Goal: Find specific page/section: Find specific page/section

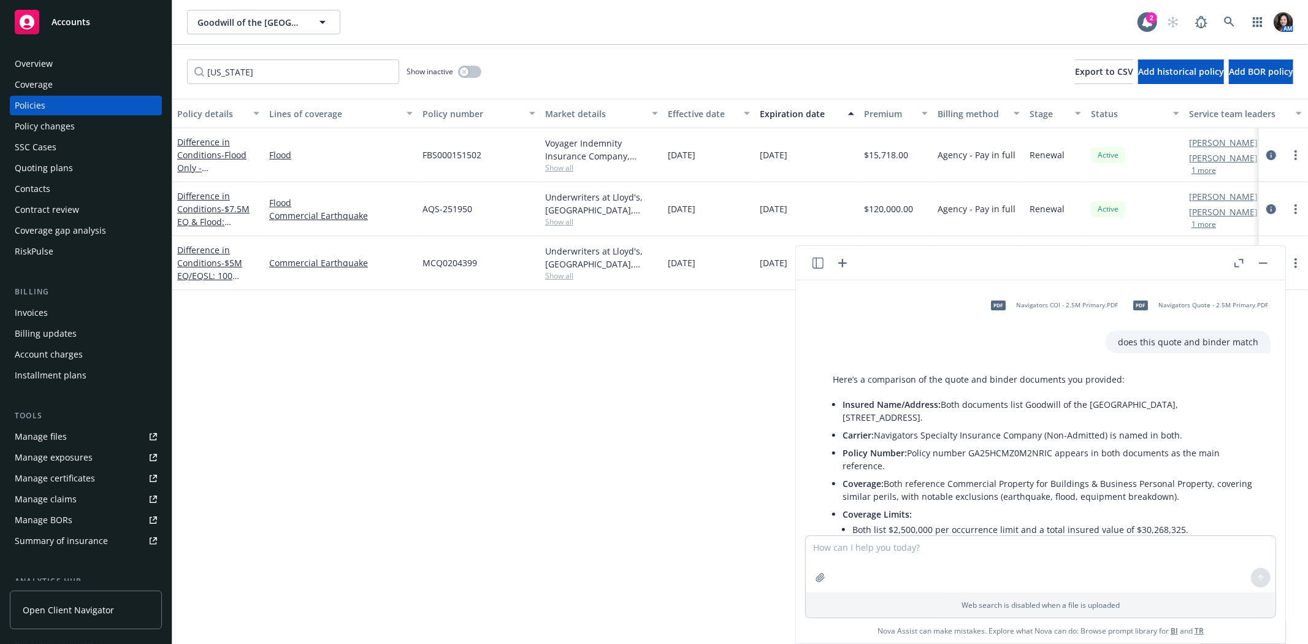
scroll to position [530, 0]
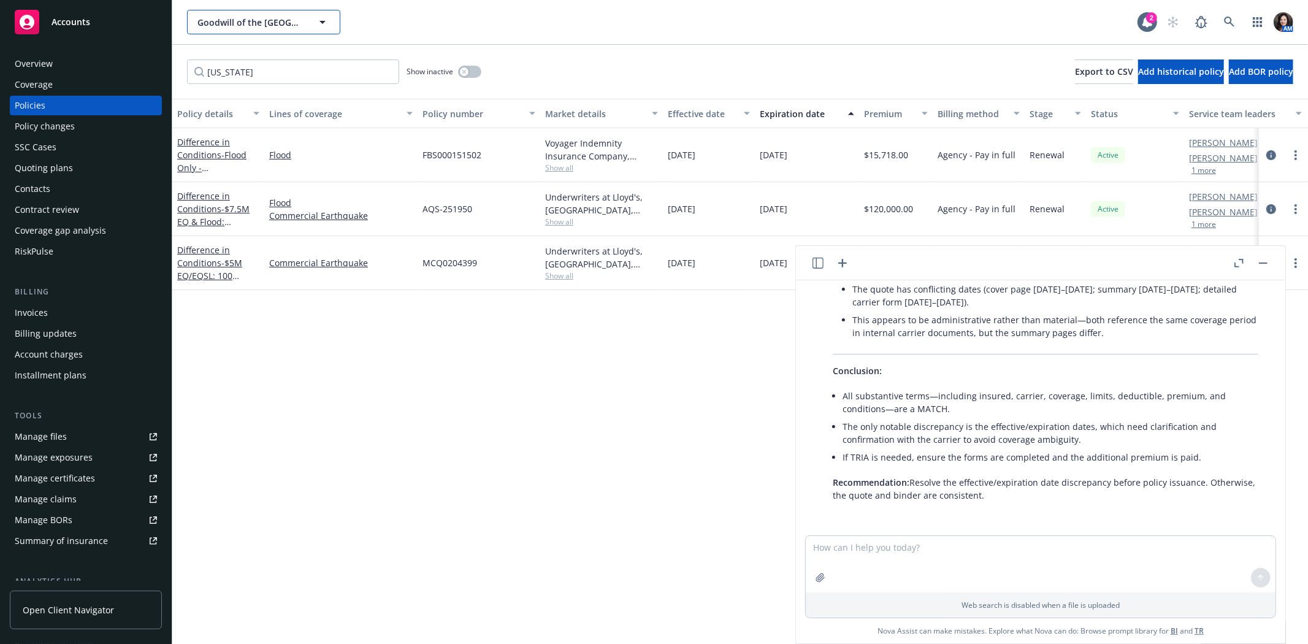
click at [258, 25] on span "Goodwill of the [GEOGRAPHIC_DATA]" at bounding box center [250, 22] width 106 height 13
click at [274, 16] on span "Goodwill of the [GEOGRAPHIC_DATA]" at bounding box center [250, 22] width 106 height 13
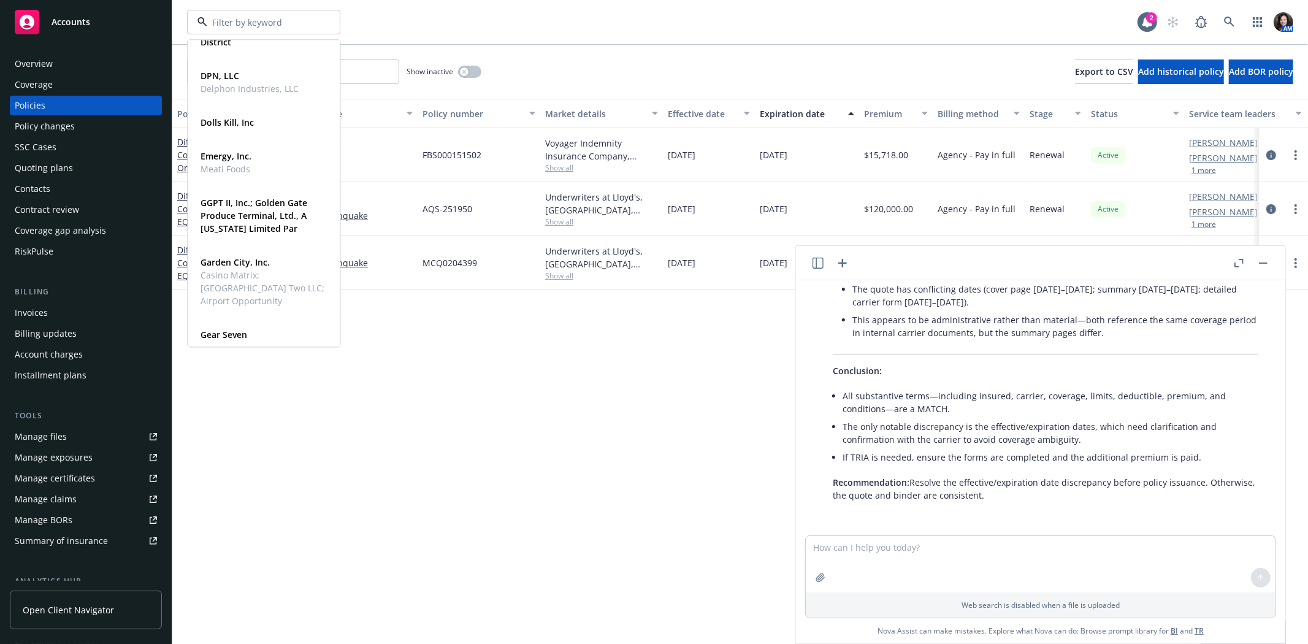
scroll to position [408, 0]
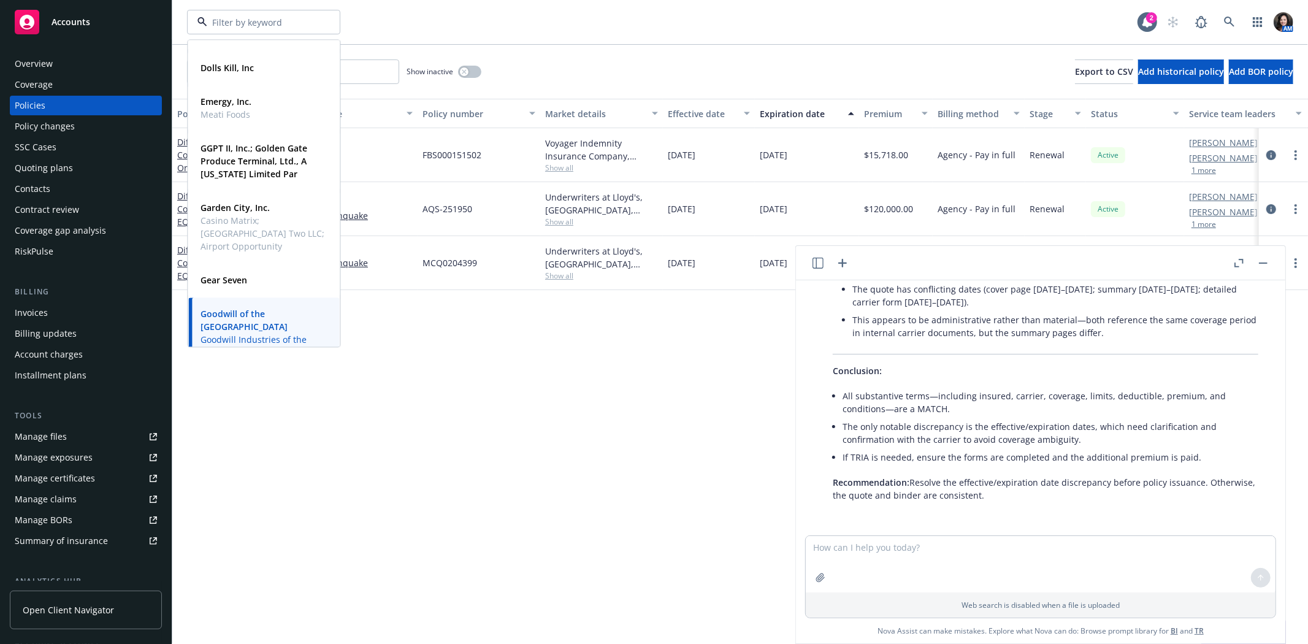
click at [334, 346] on div "Coastside Fire Protection District Type Commercial FEIN [US_EMPLOYER_IDENTIFICA…" at bounding box center [263, 193] width 153 height 308
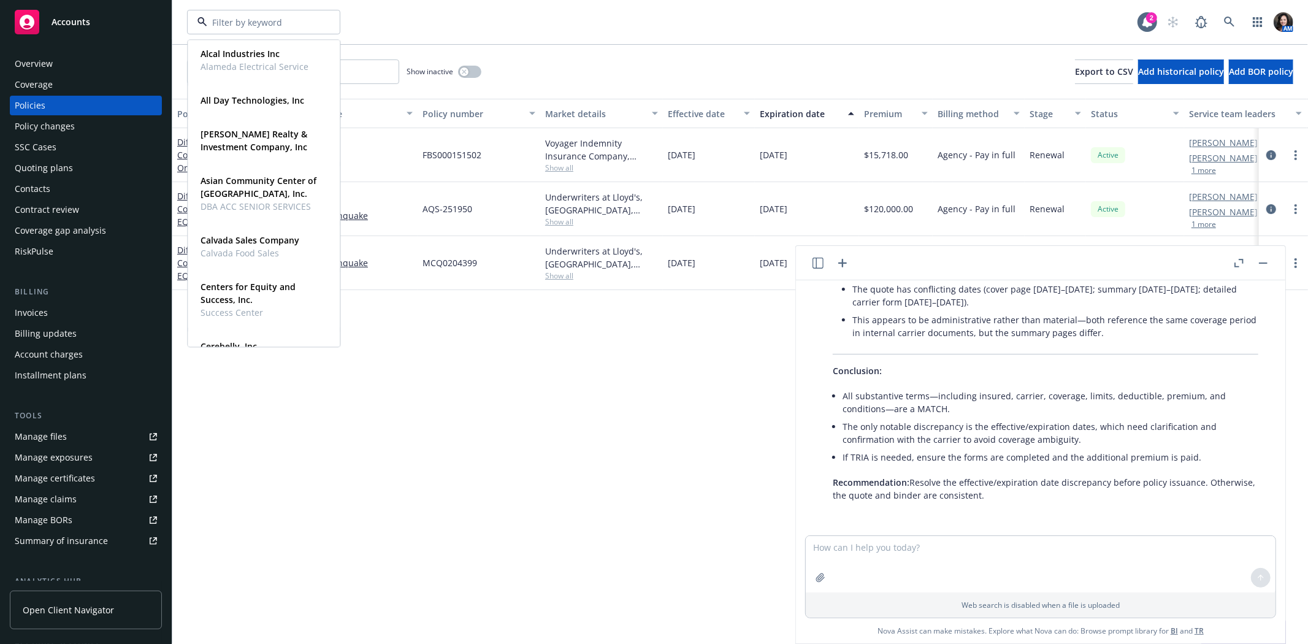
scroll to position [0, 0]
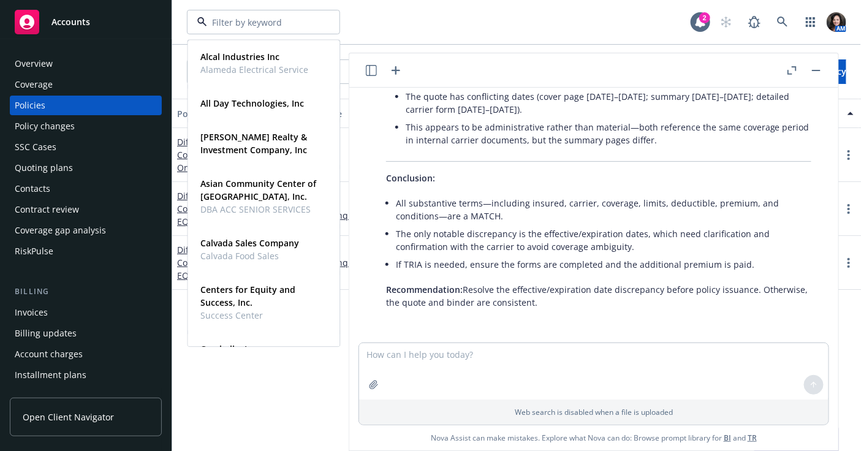
click at [103, 26] on div "Accounts" at bounding box center [86, 22] width 142 height 25
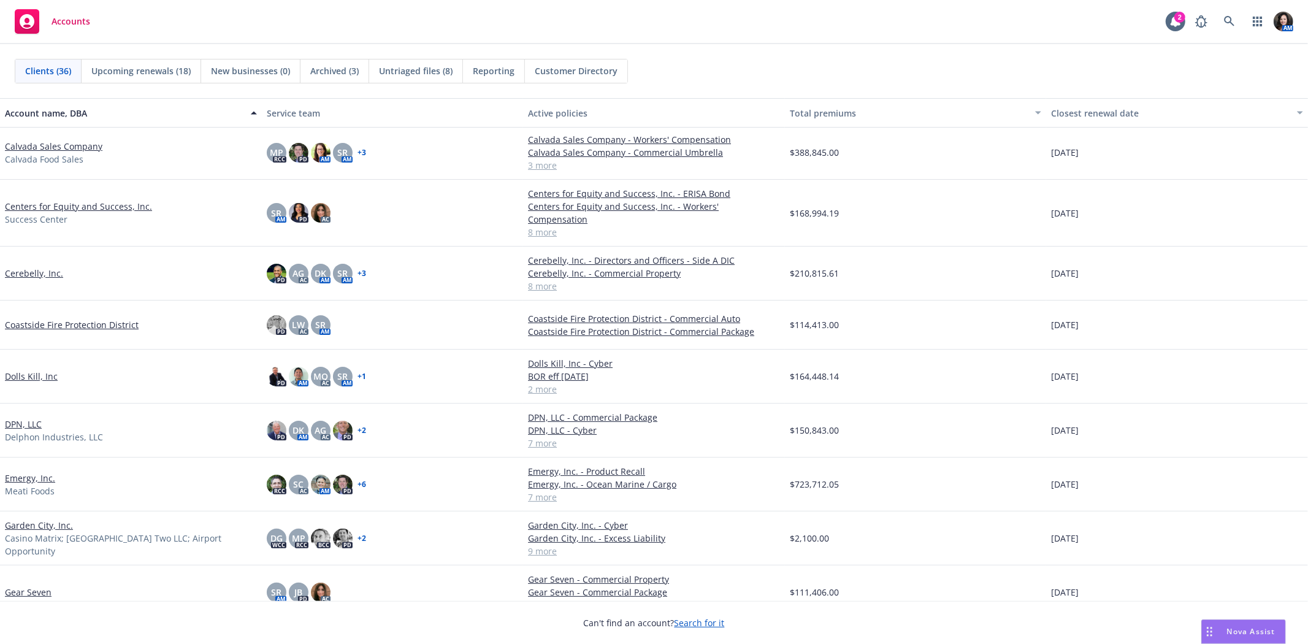
scroll to position [180, 0]
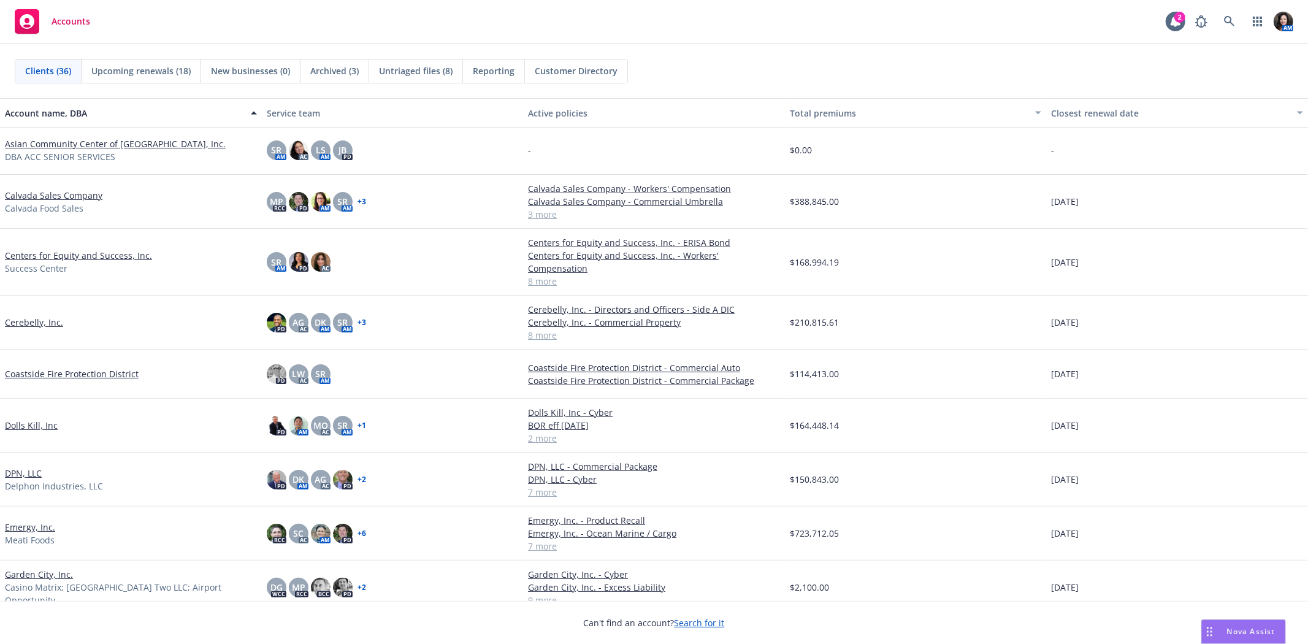
click at [35, 254] on link "Centers for Equity and Success, Inc." at bounding box center [78, 255] width 147 height 13
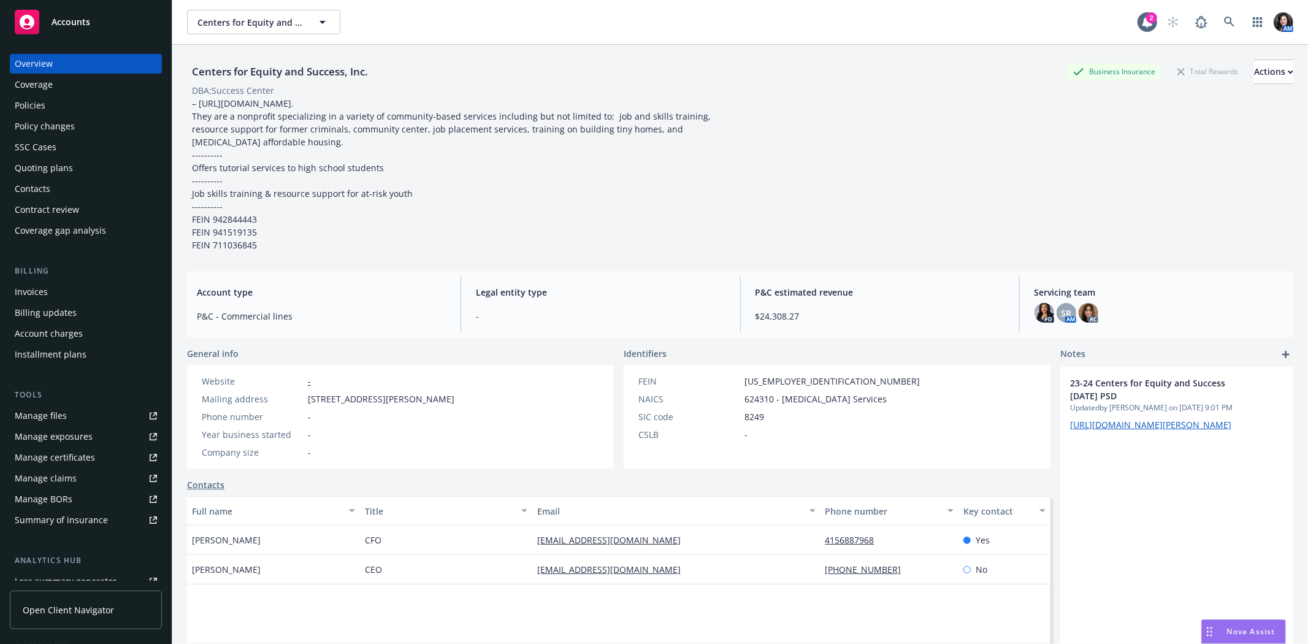
click at [58, 100] on div "Policies" at bounding box center [86, 106] width 142 height 20
